Goal: Information Seeking & Learning: Learn about a topic

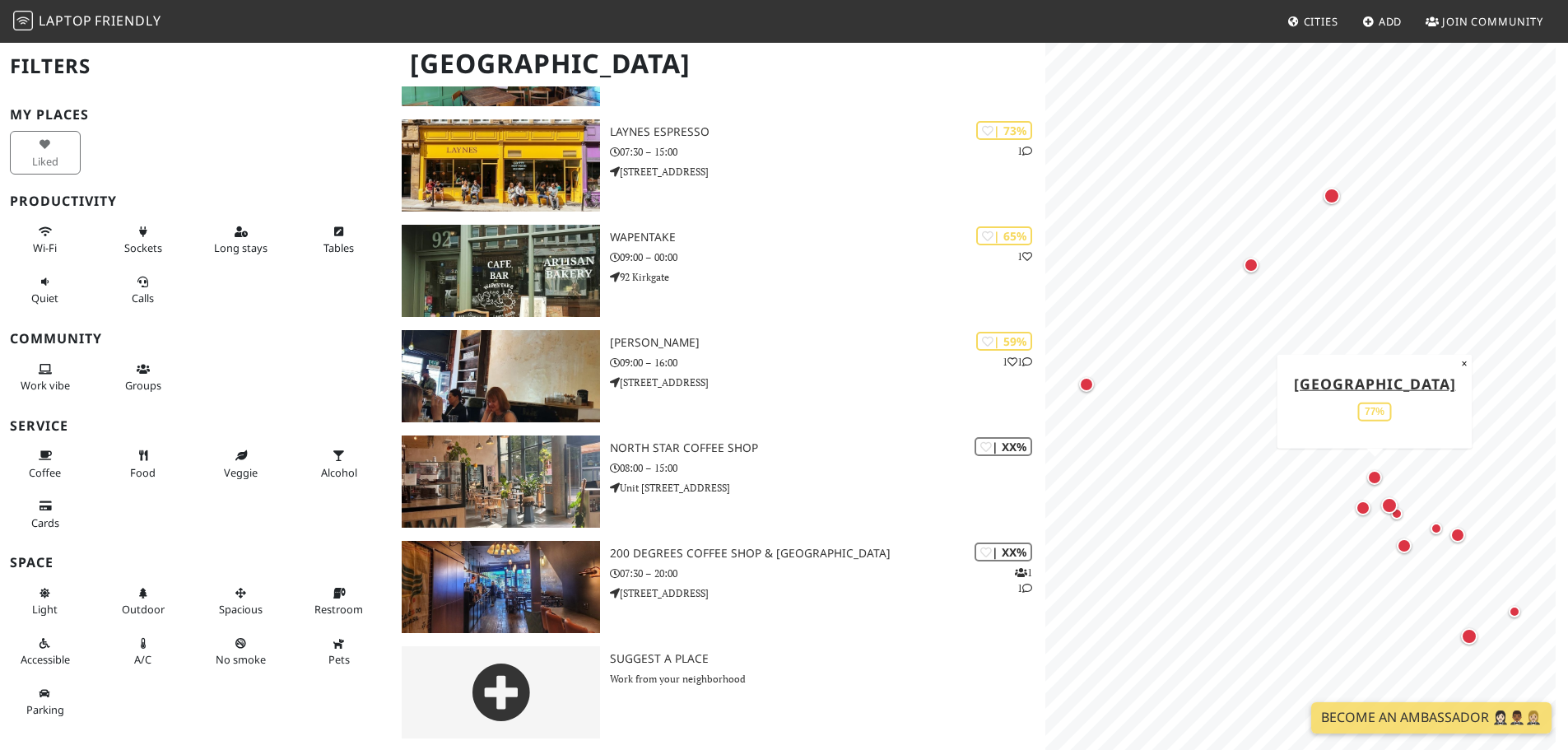
scroll to position [841, 0]
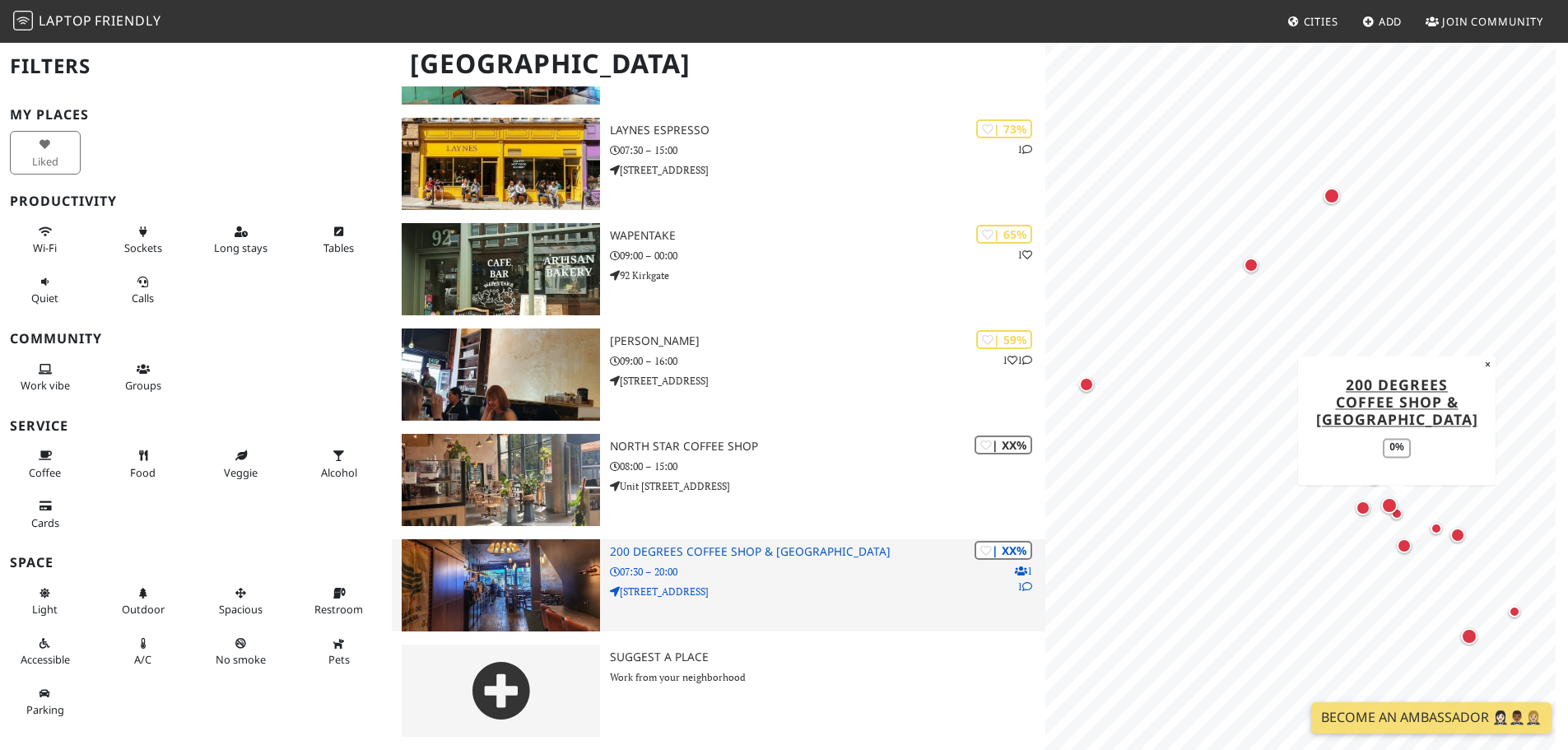
click at [744, 546] on h3 "200 Degrees Coffee Shop & Barista School" at bounding box center [828, 551] width 435 height 14
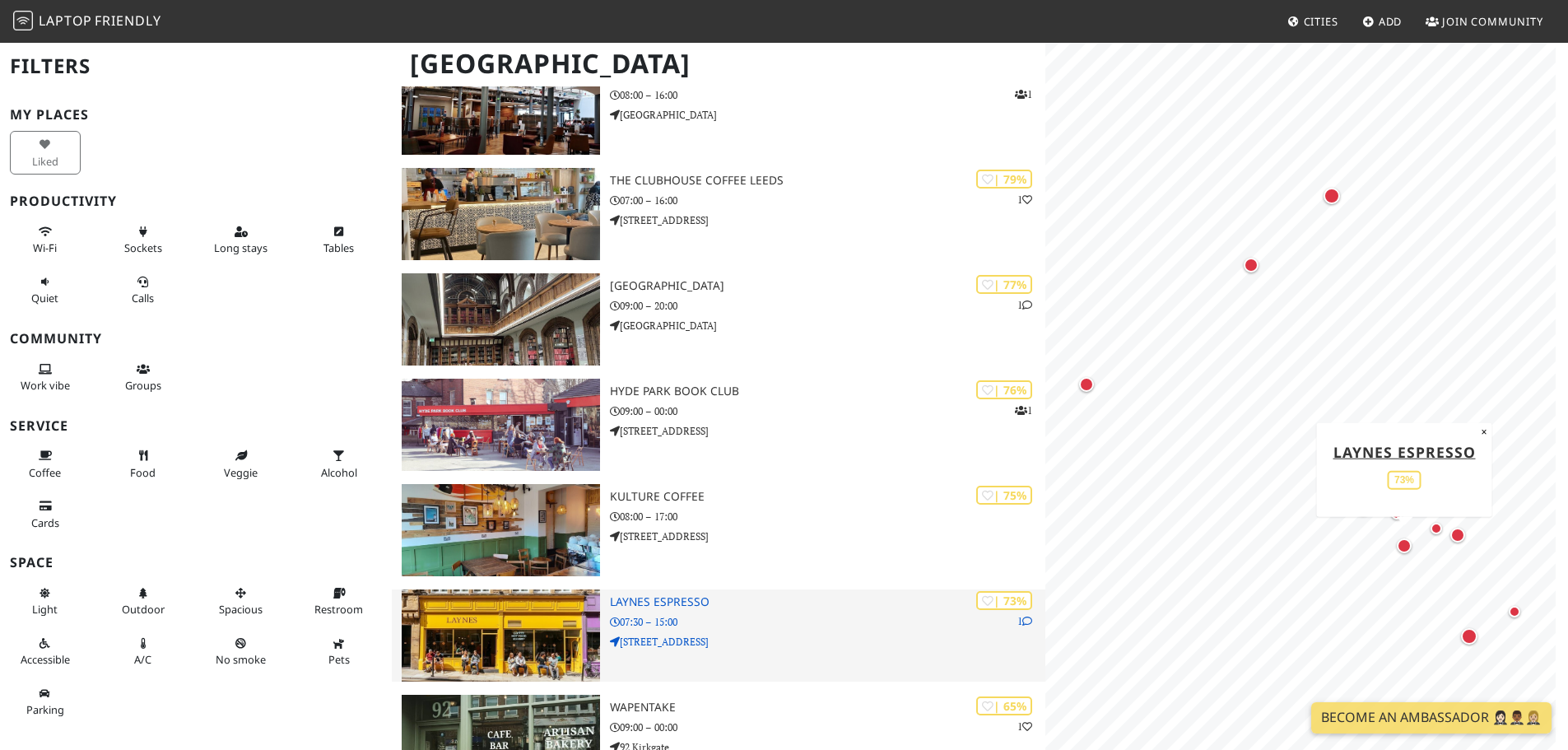
scroll to position [347, 0]
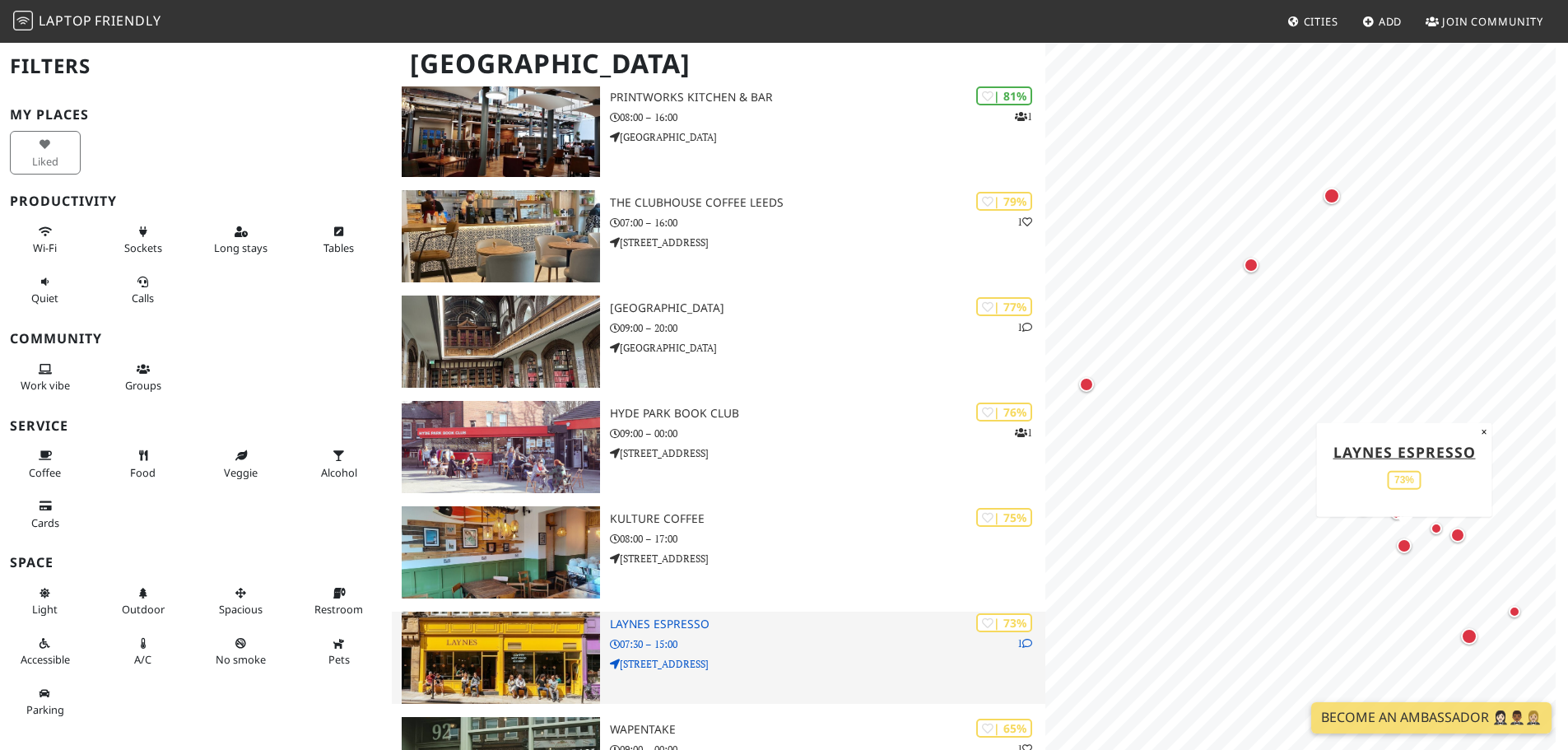
click at [672, 638] on p "07:30 – 15:00" at bounding box center [828, 644] width 435 height 16
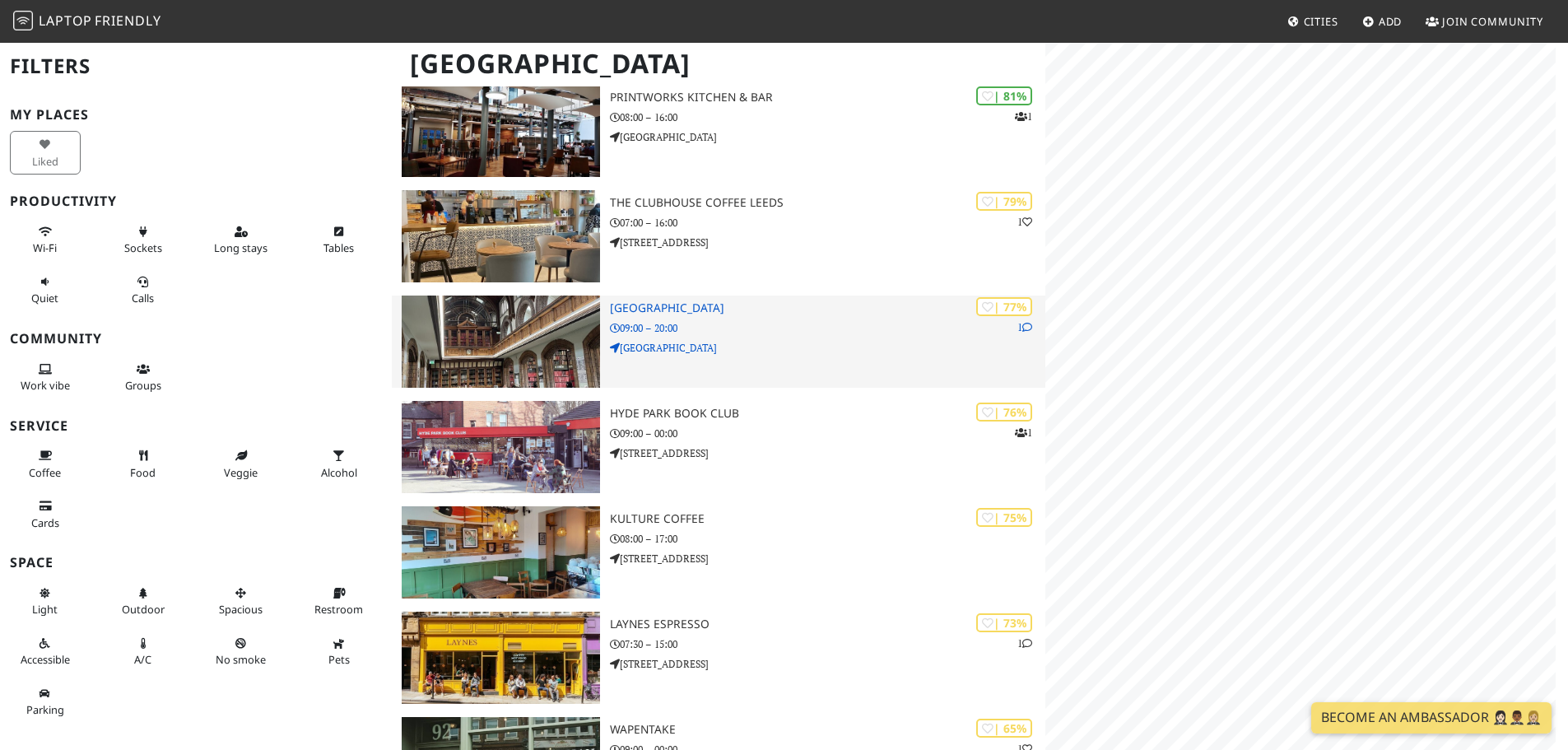
scroll to position [347, 0]
click at [694, 309] on h3 "[GEOGRAPHIC_DATA]" at bounding box center [828, 308] width 435 height 14
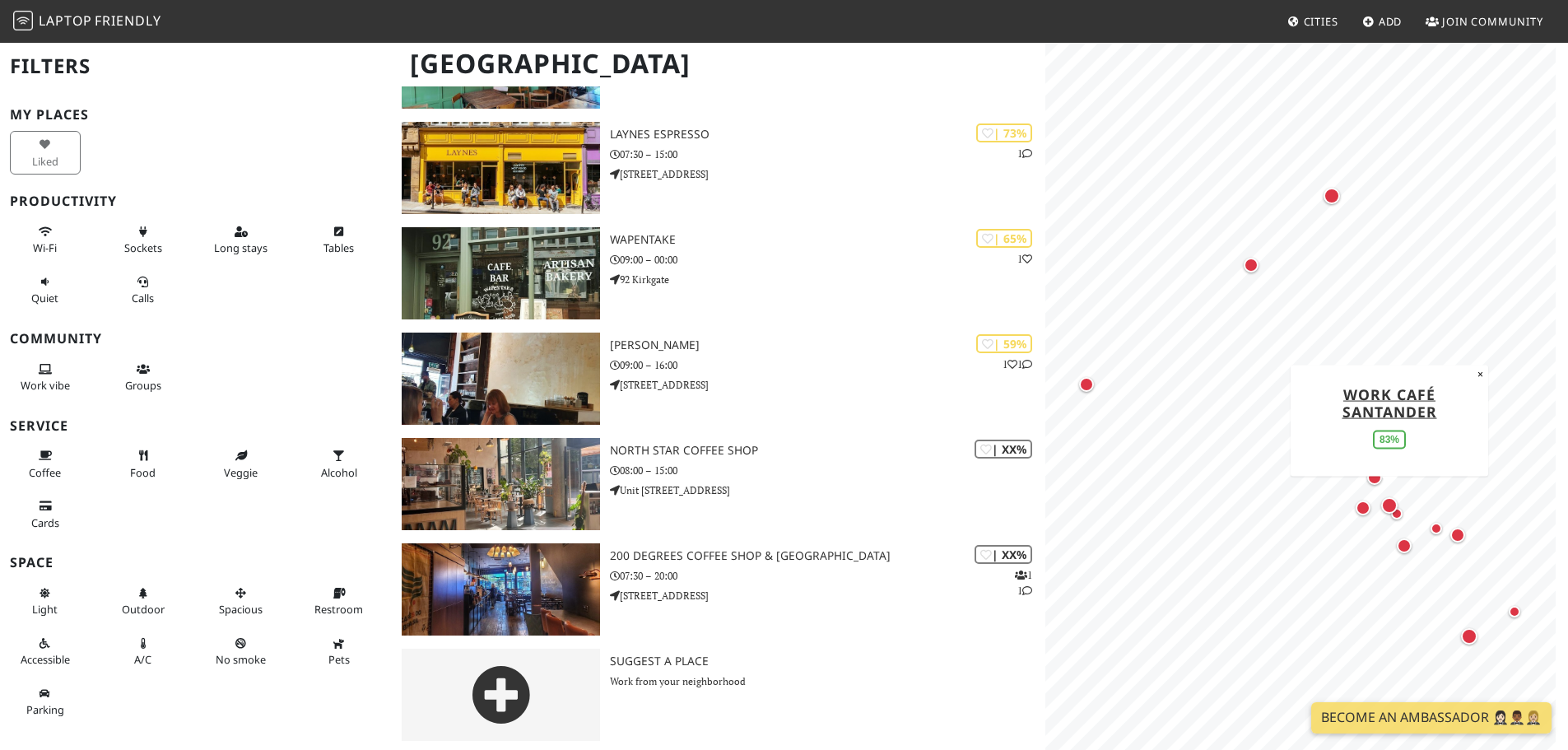
scroll to position [841, 0]
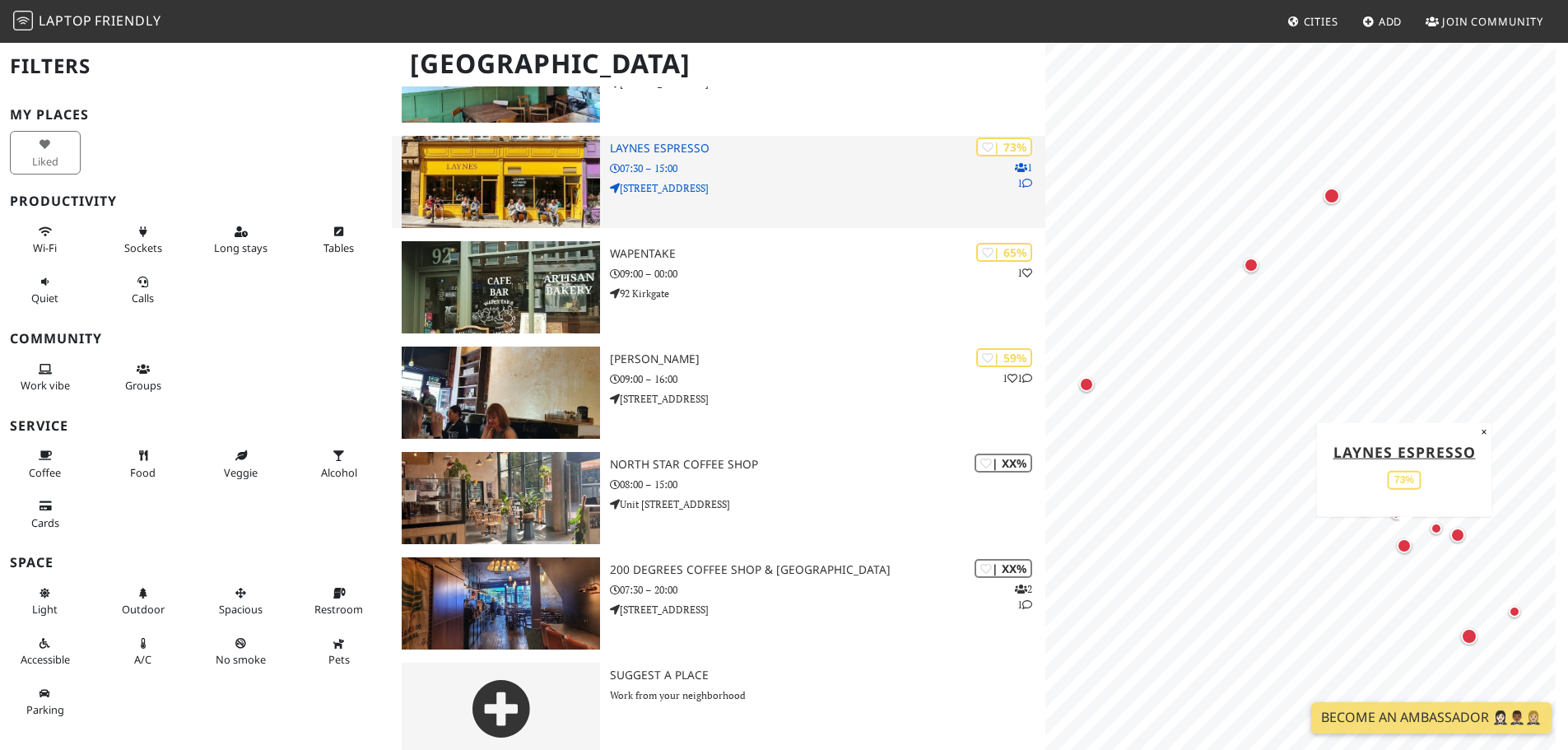
scroll to position [841, 0]
